Goal: Information Seeking & Learning: Learn about a topic

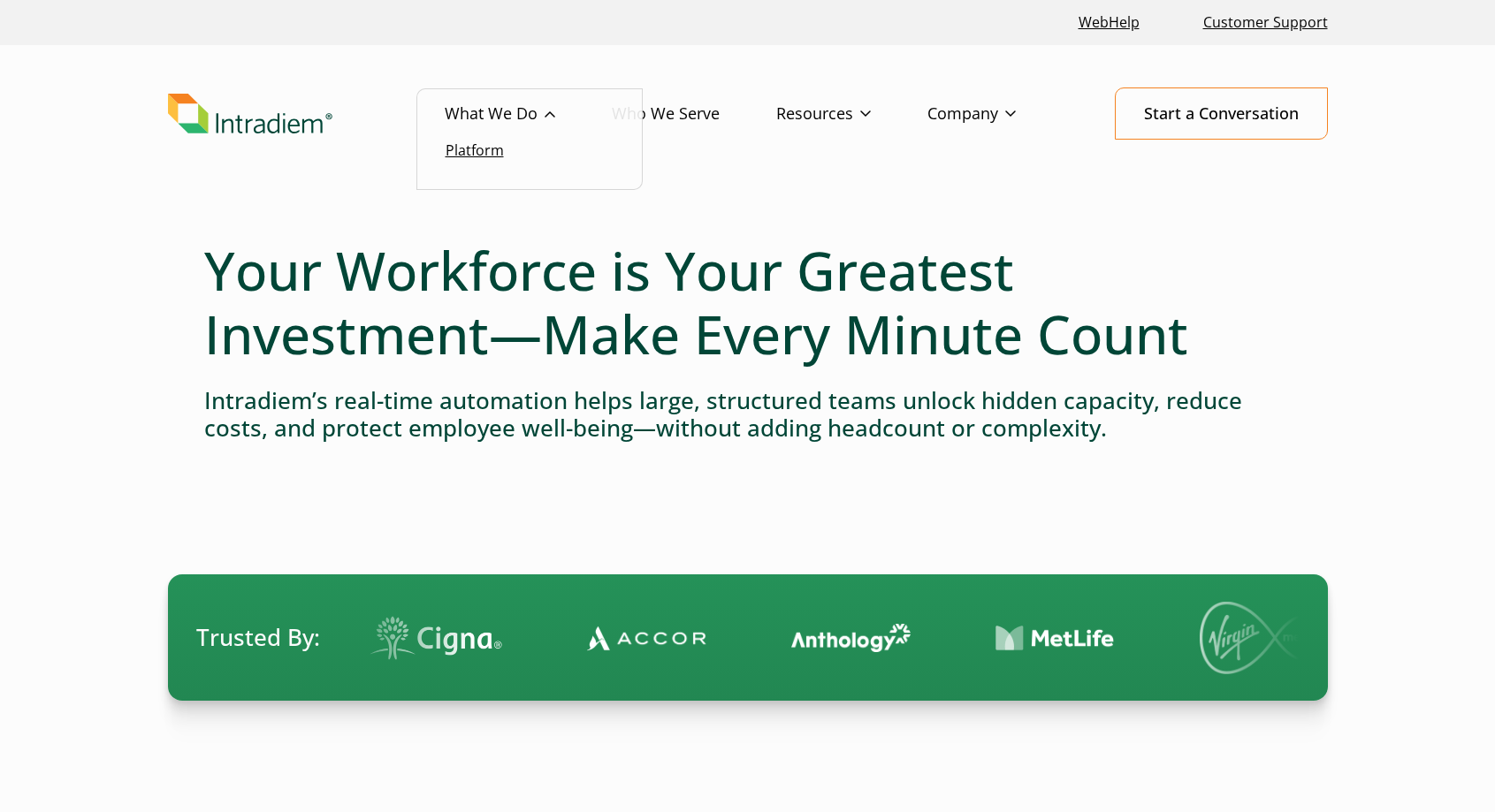
click at [481, 152] on link "Platform" at bounding box center [474, 151] width 58 height 20
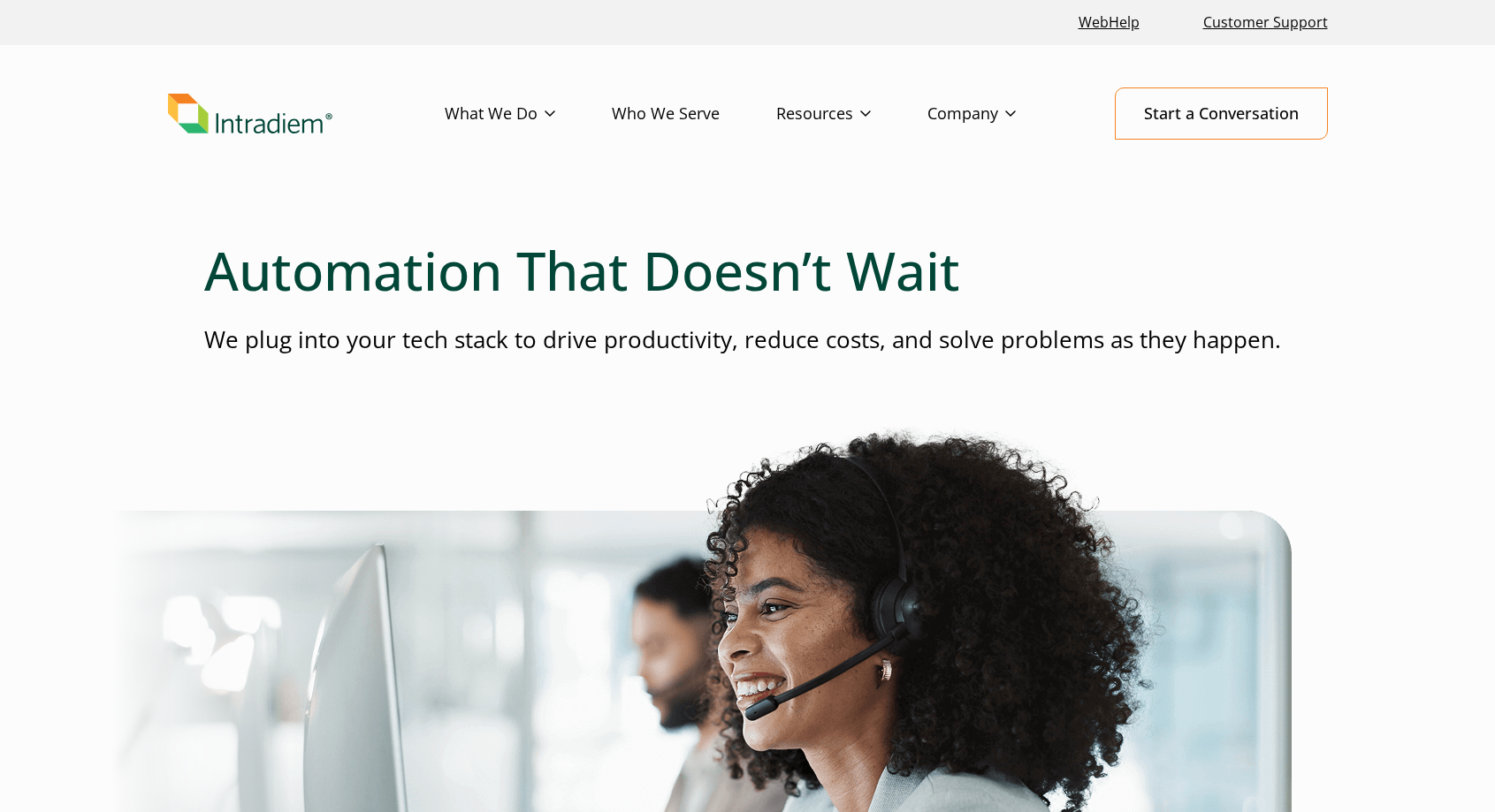
click at [639, 113] on link "Who We Serve" at bounding box center [694, 114] width 164 height 51
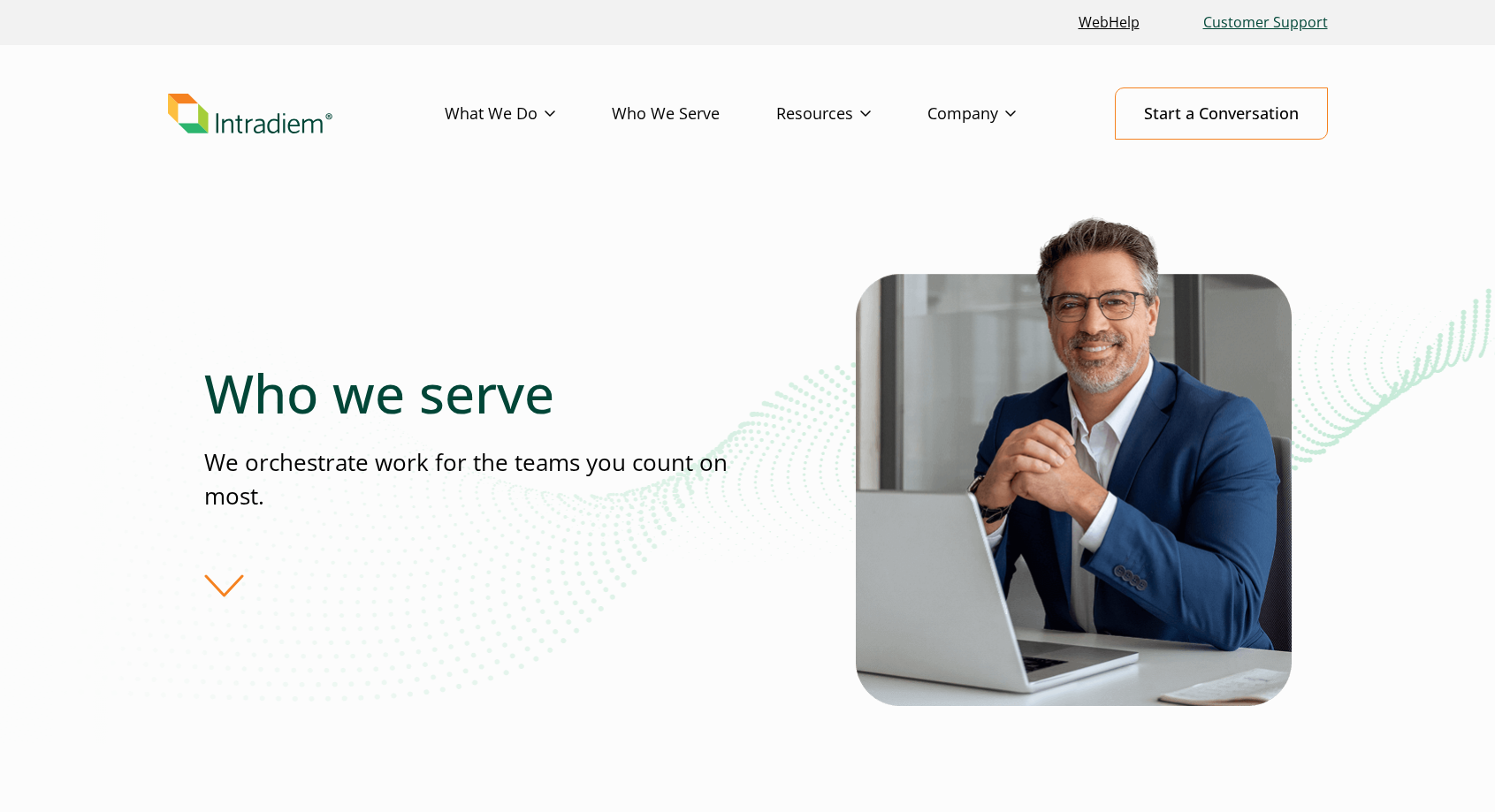
click at [1267, 24] on link "Customer Support" at bounding box center [1265, 23] width 139 height 38
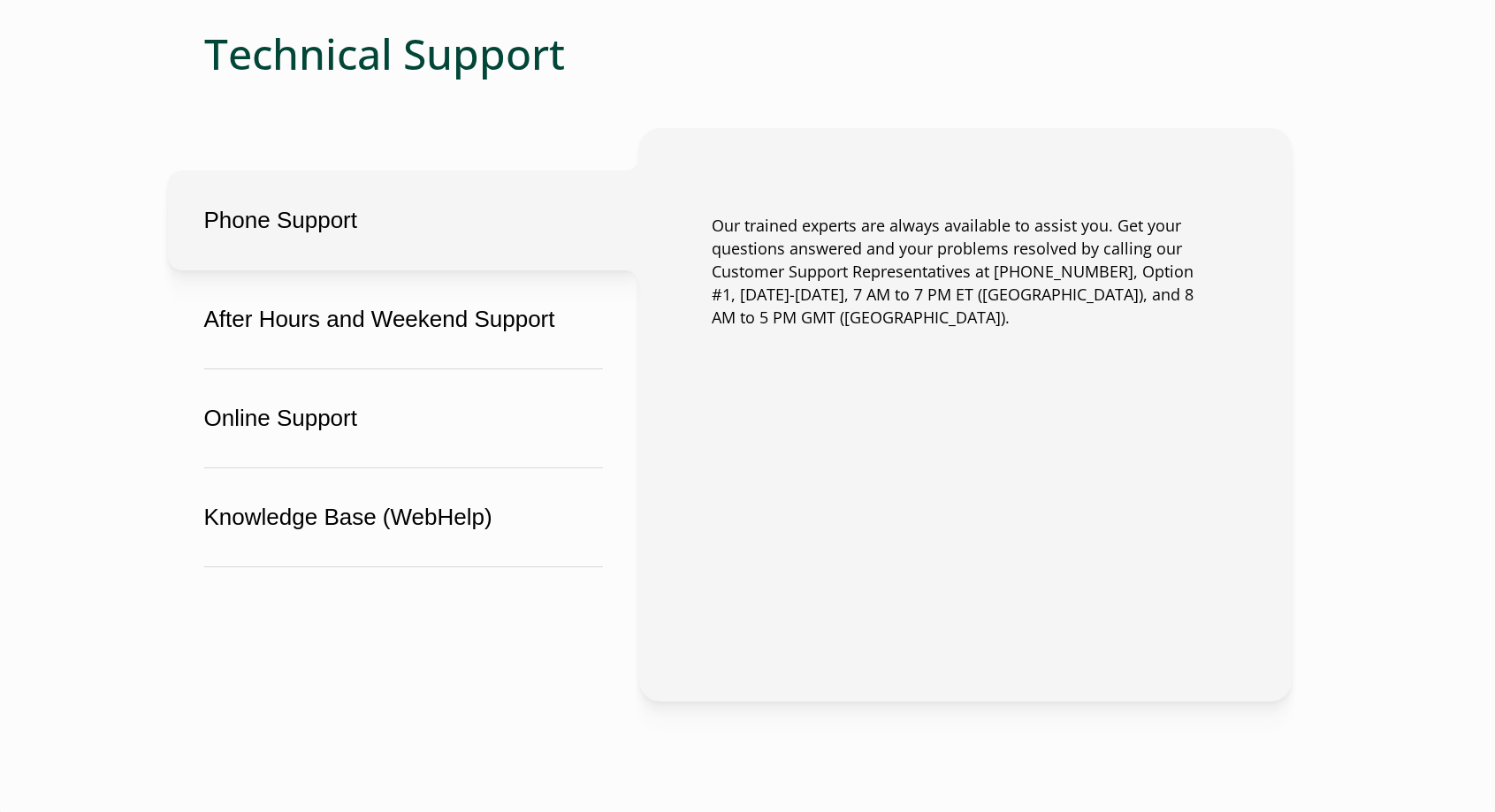
scroll to position [1090, 0]
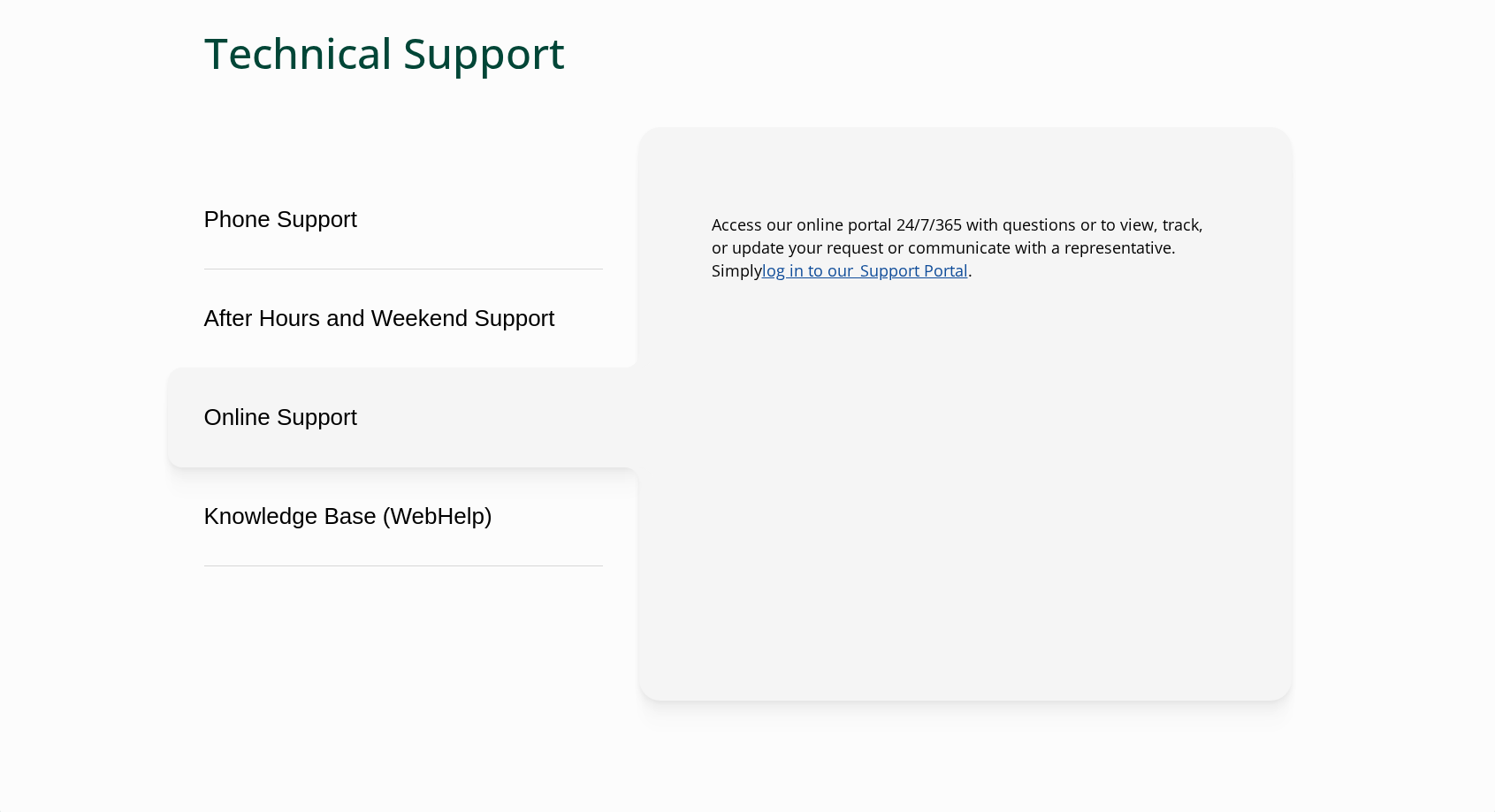
click at [922, 391] on div "Phone Support Our trained experts are always available to assist you. Get your …" at bounding box center [965, 413] width 653 height 574
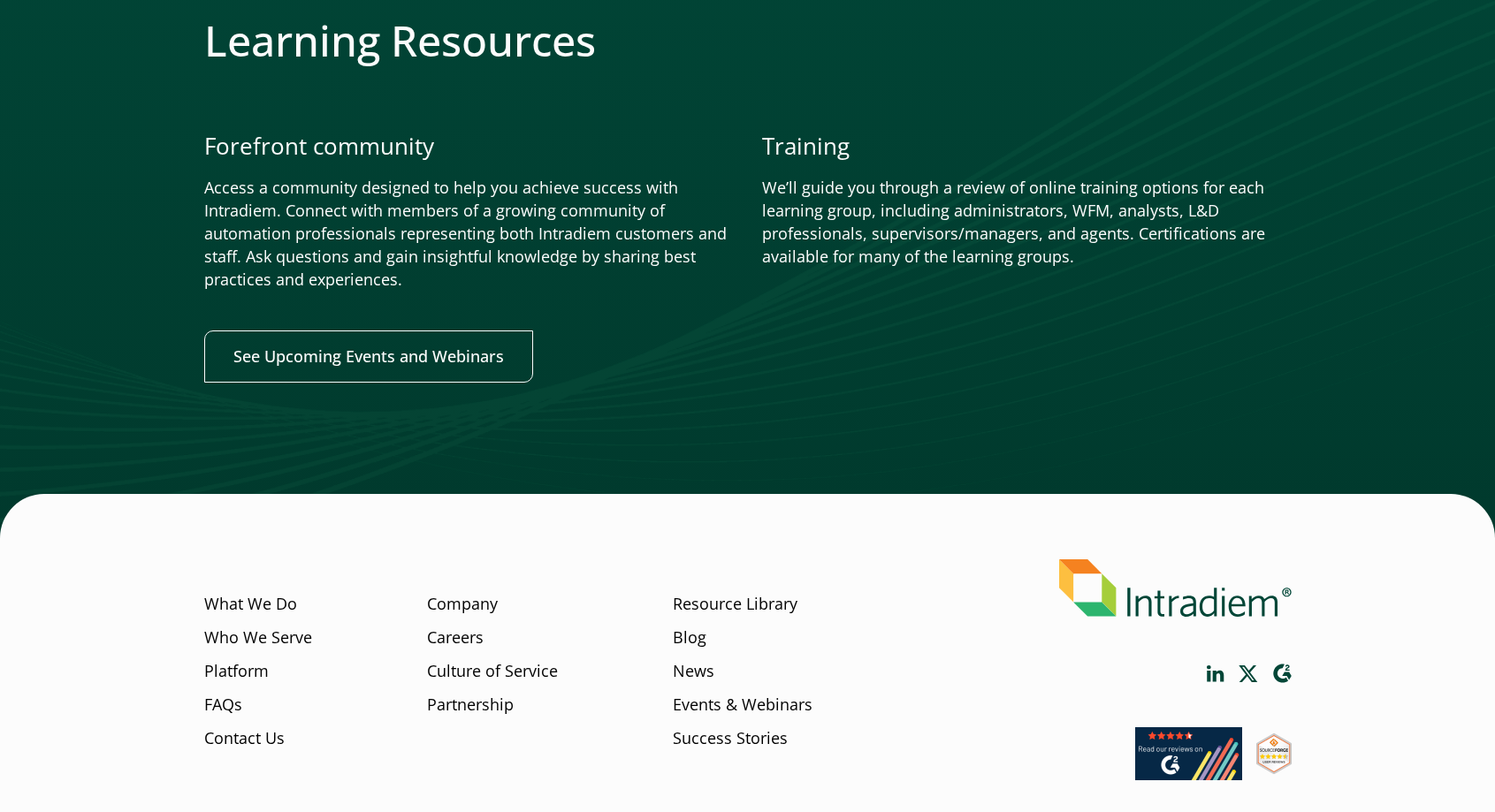
scroll to position [2118, 0]
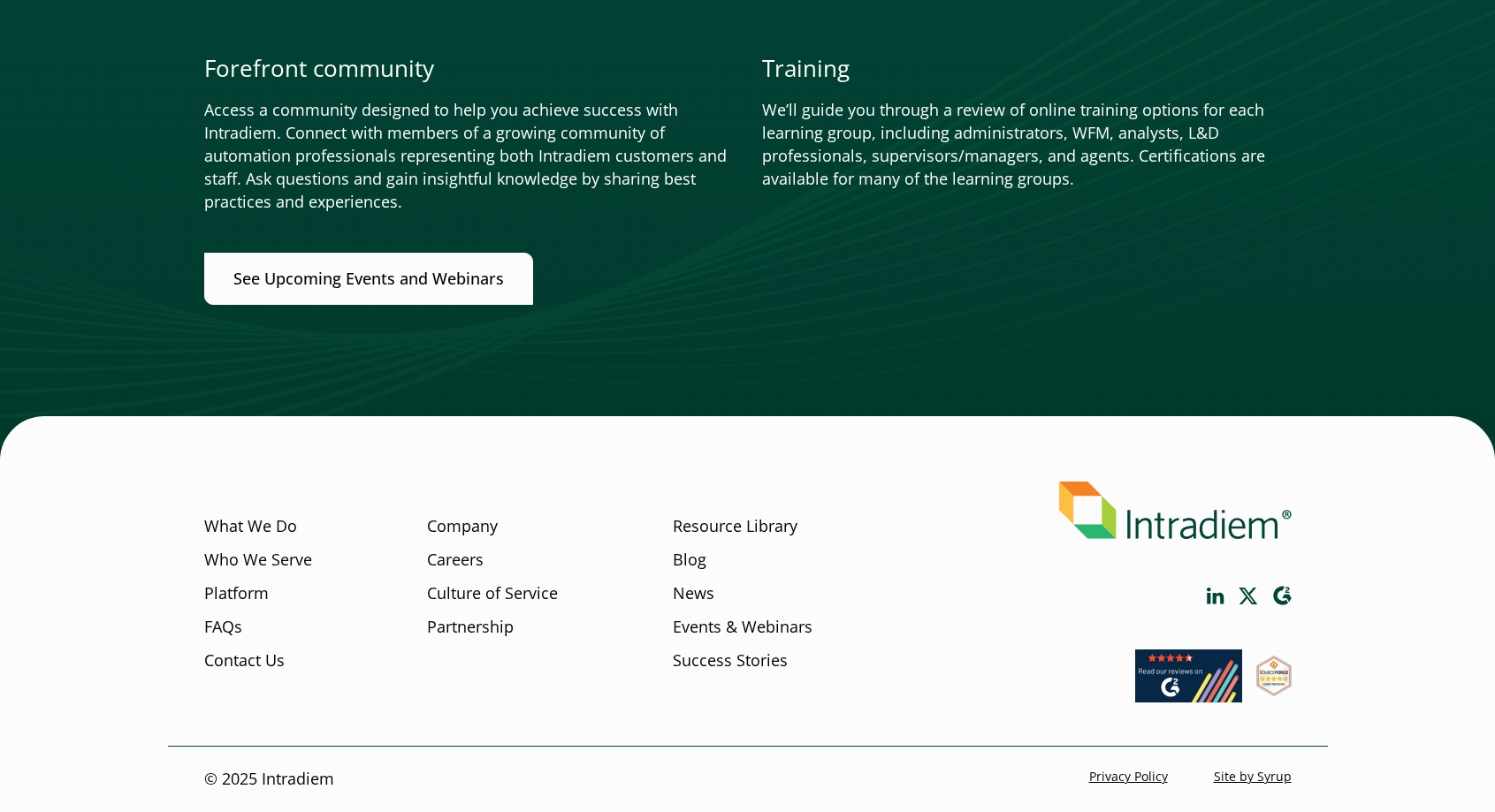
click at [458, 290] on link "See Upcoming Events and Webinars" at bounding box center [368, 279] width 329 height 52
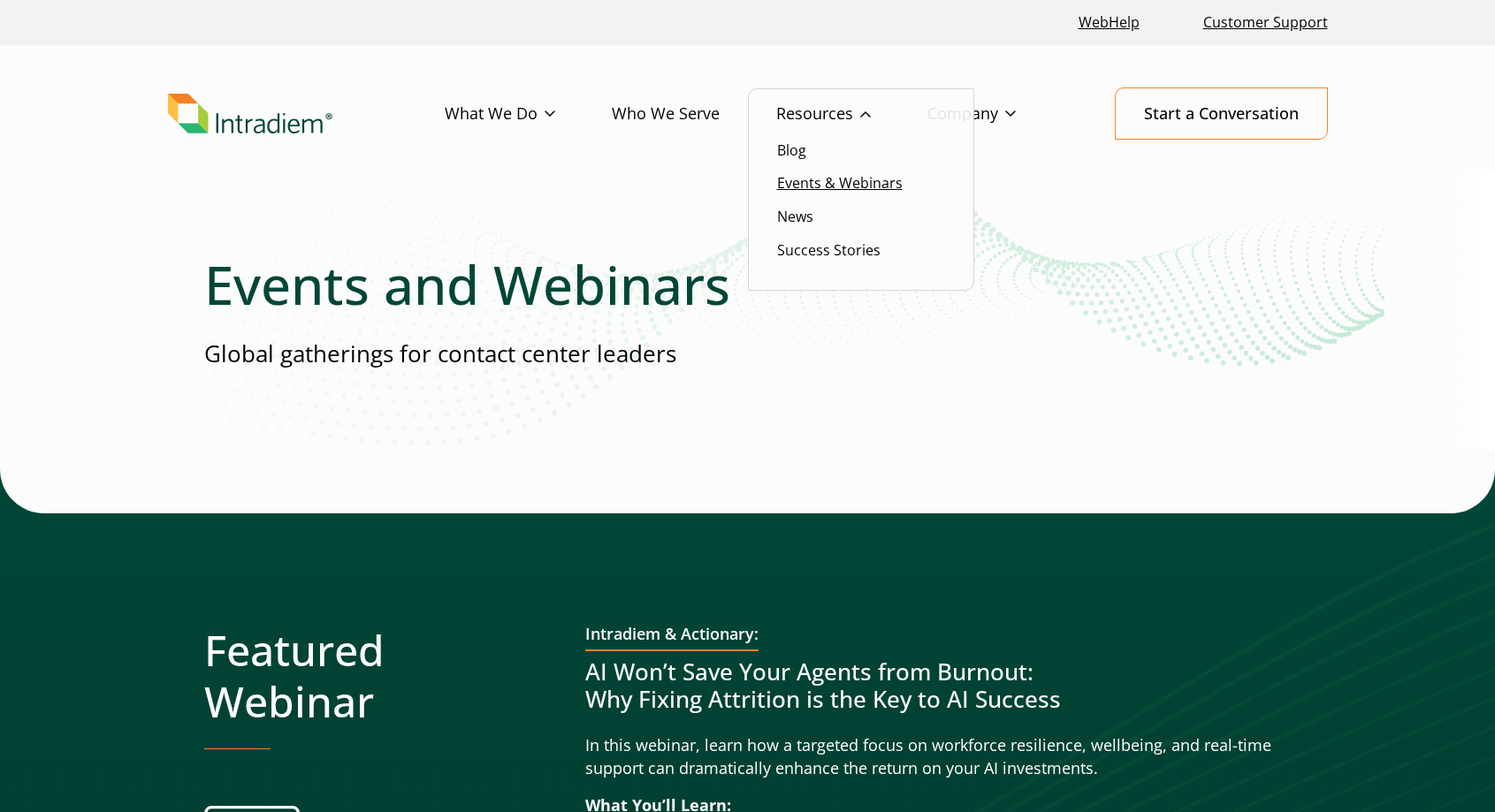
click at [825, 178] on link "Events & Webinars" at bounding box center [841, 183] width 126 height 20
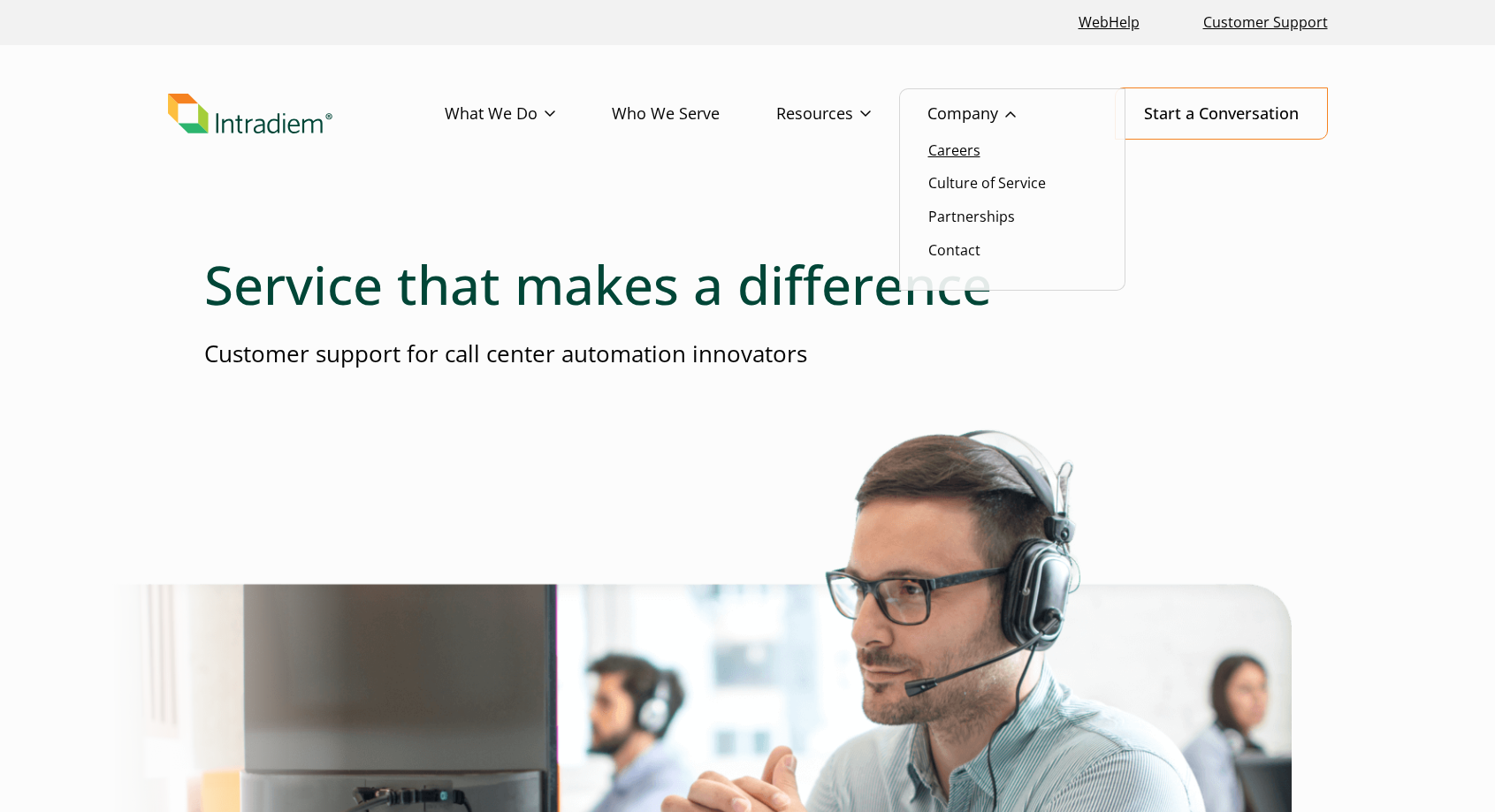
click at [972, 149] on link "Careers" at bounding box center [954, 151] width 52 height 20
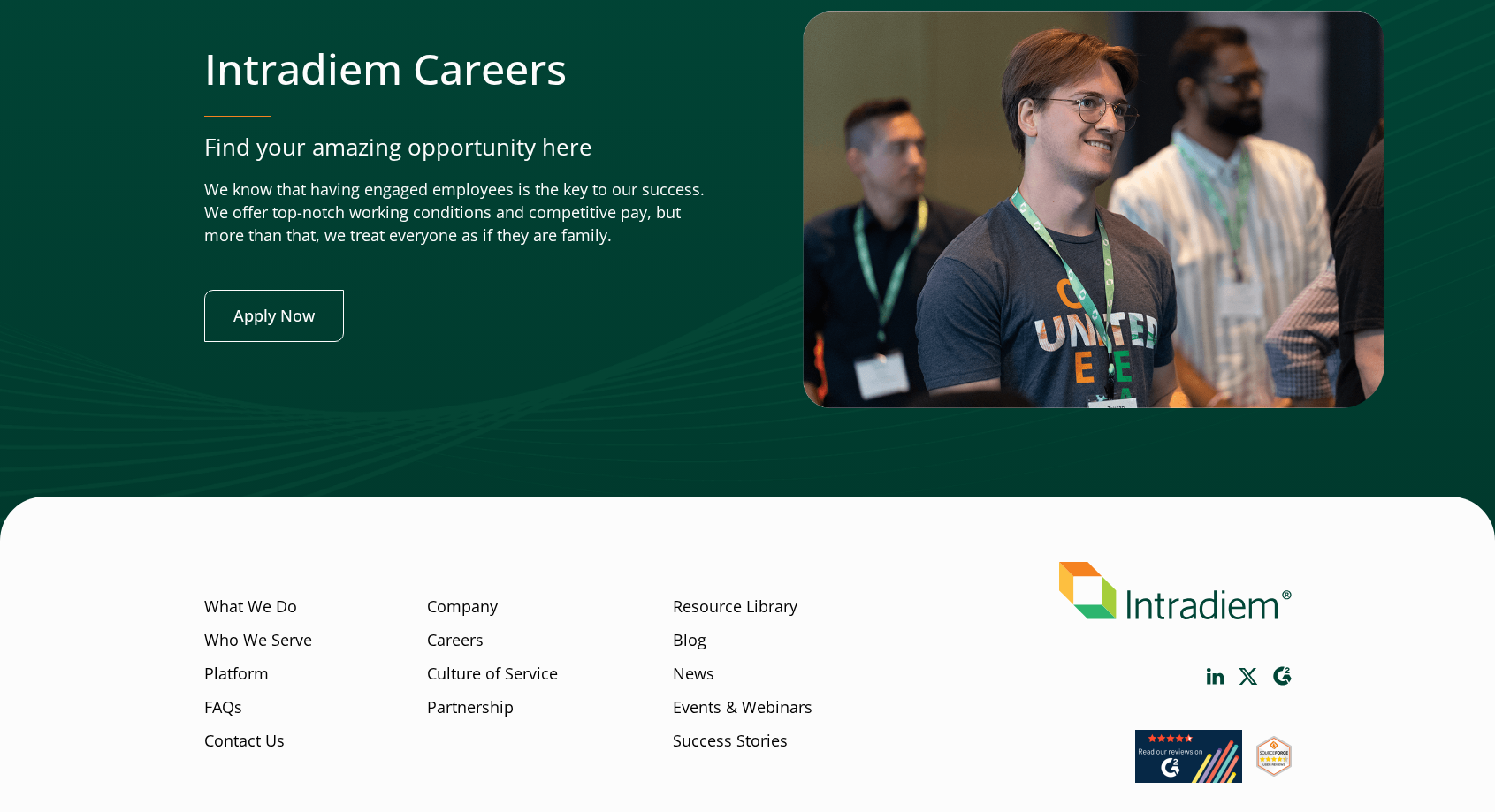
scroll to position [6938, 0]
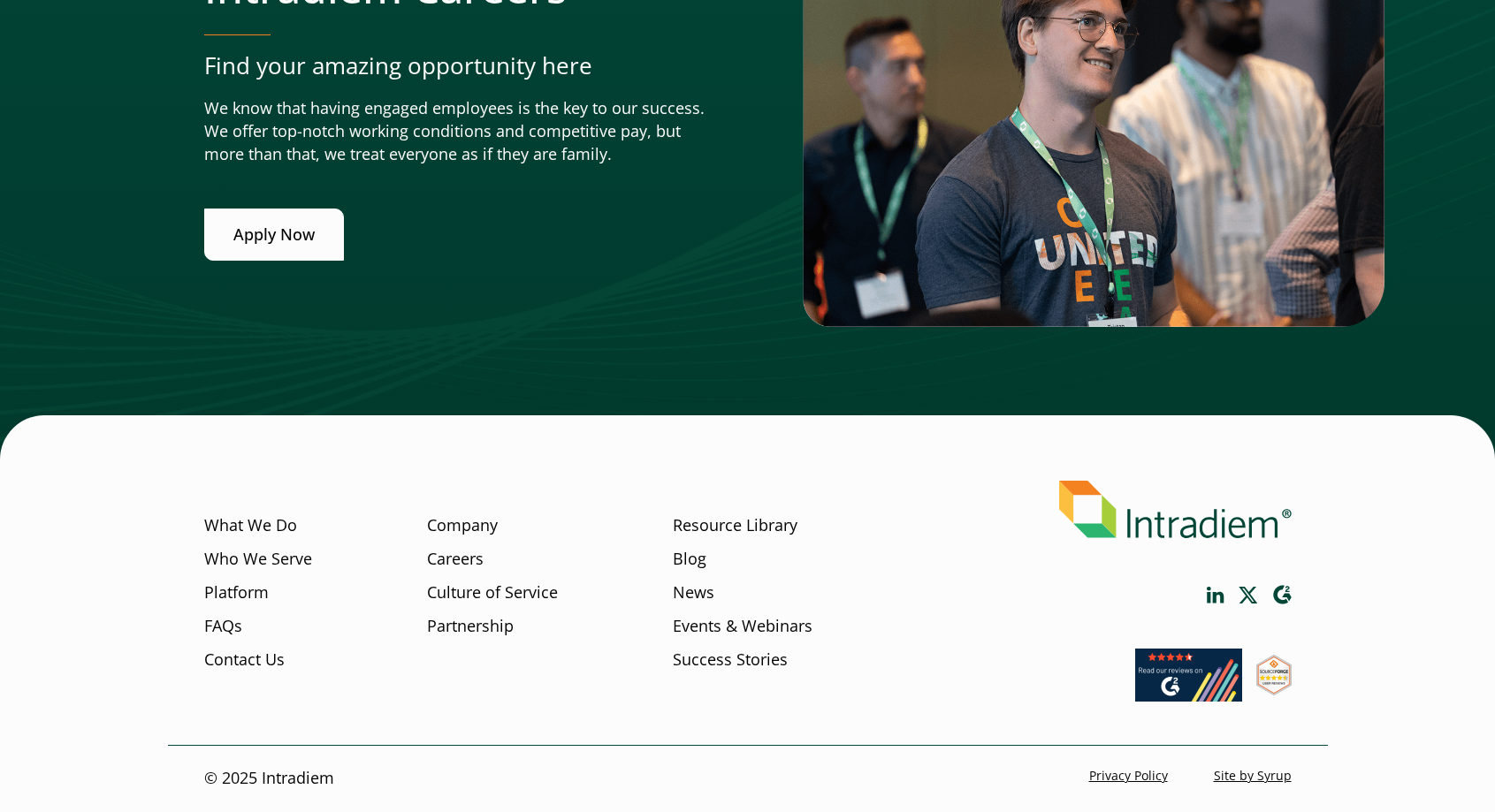
click at [314, 255] on link "Apply Now" at bounding box center [274, 234] width 140 height 52
